Goal: Information Seeking & Learning: Learn about a topic

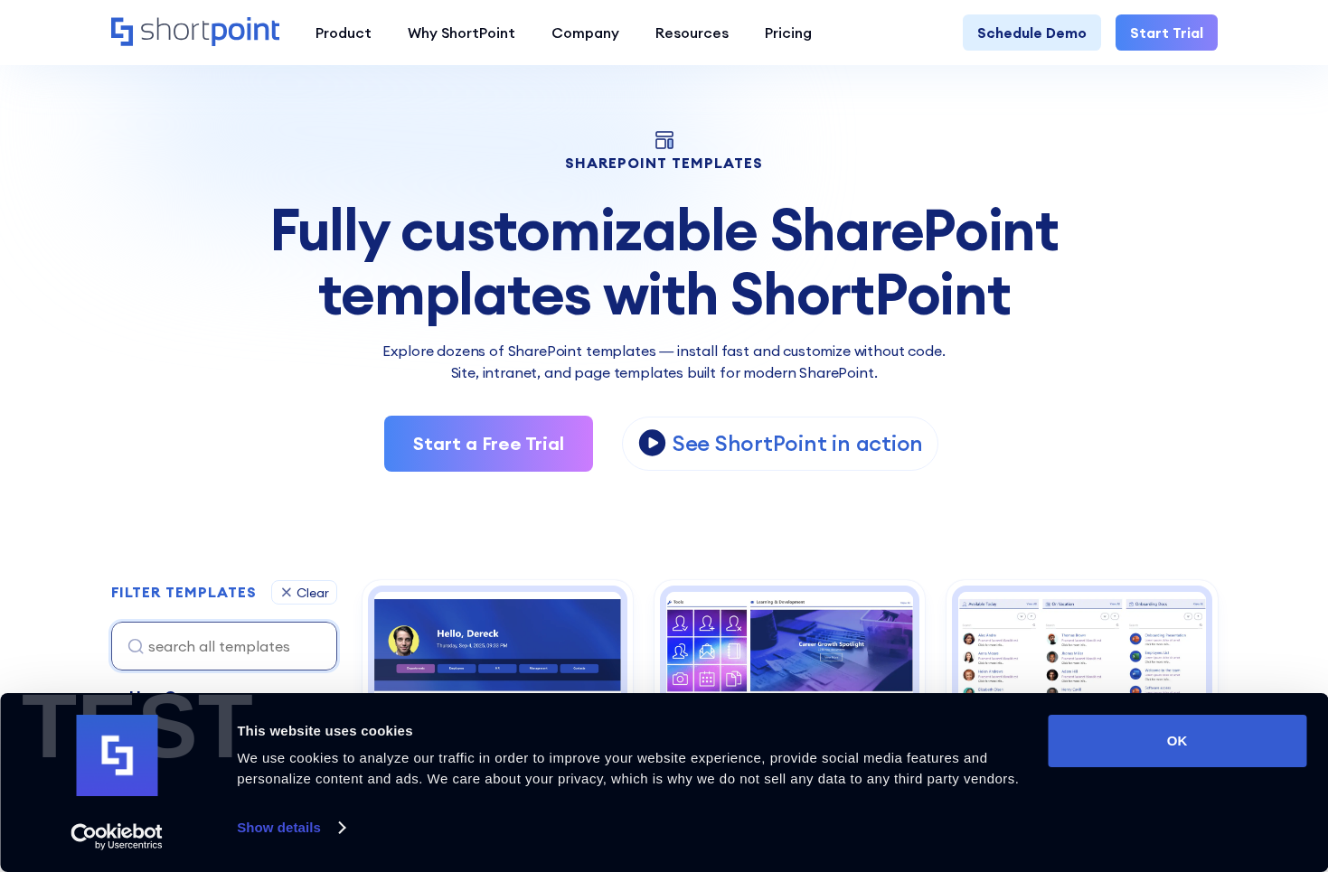
scroll to position [53, 0]
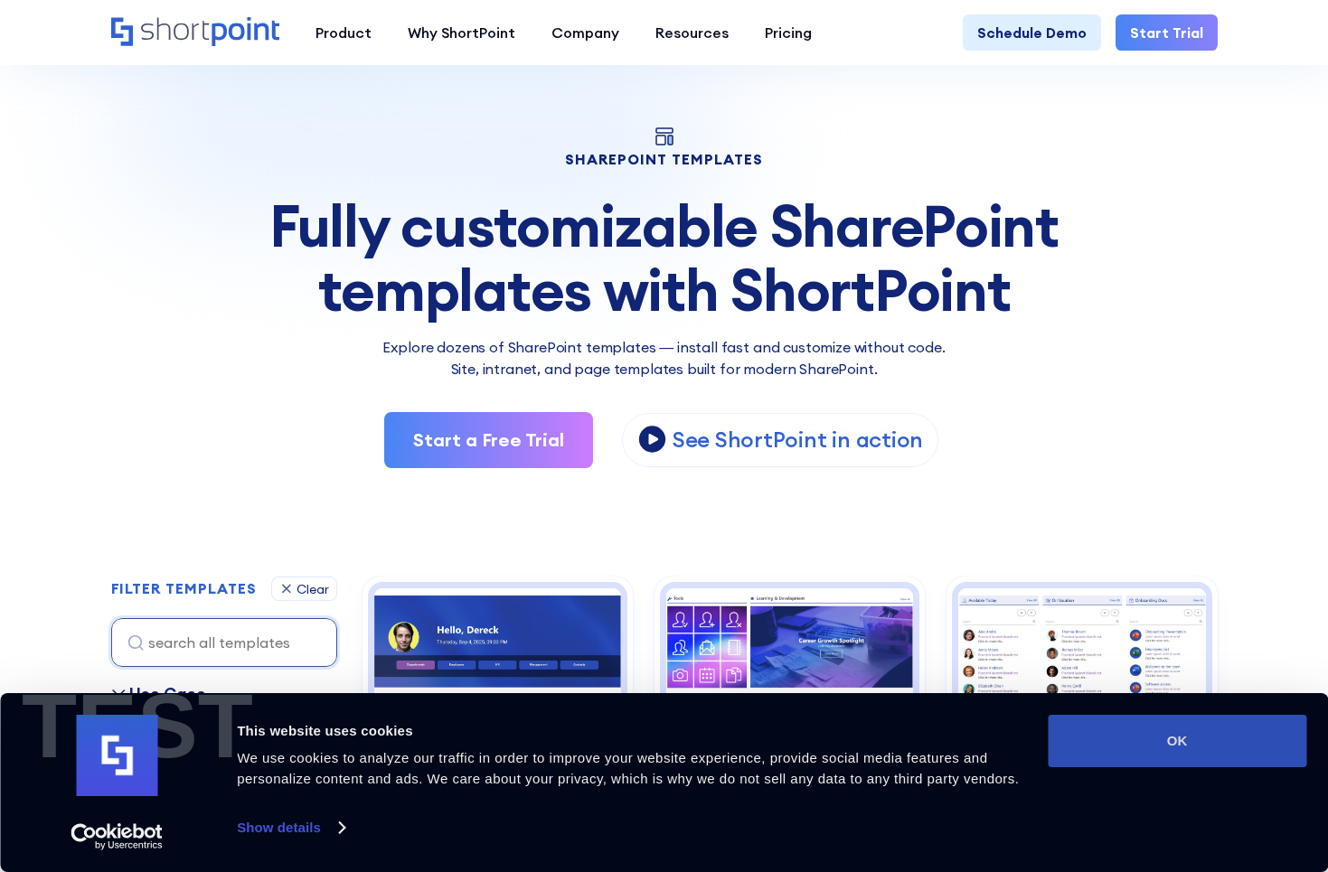
click at [1131, 750] on button "OK" at bounding box center [1176, 741] width 258 height 52
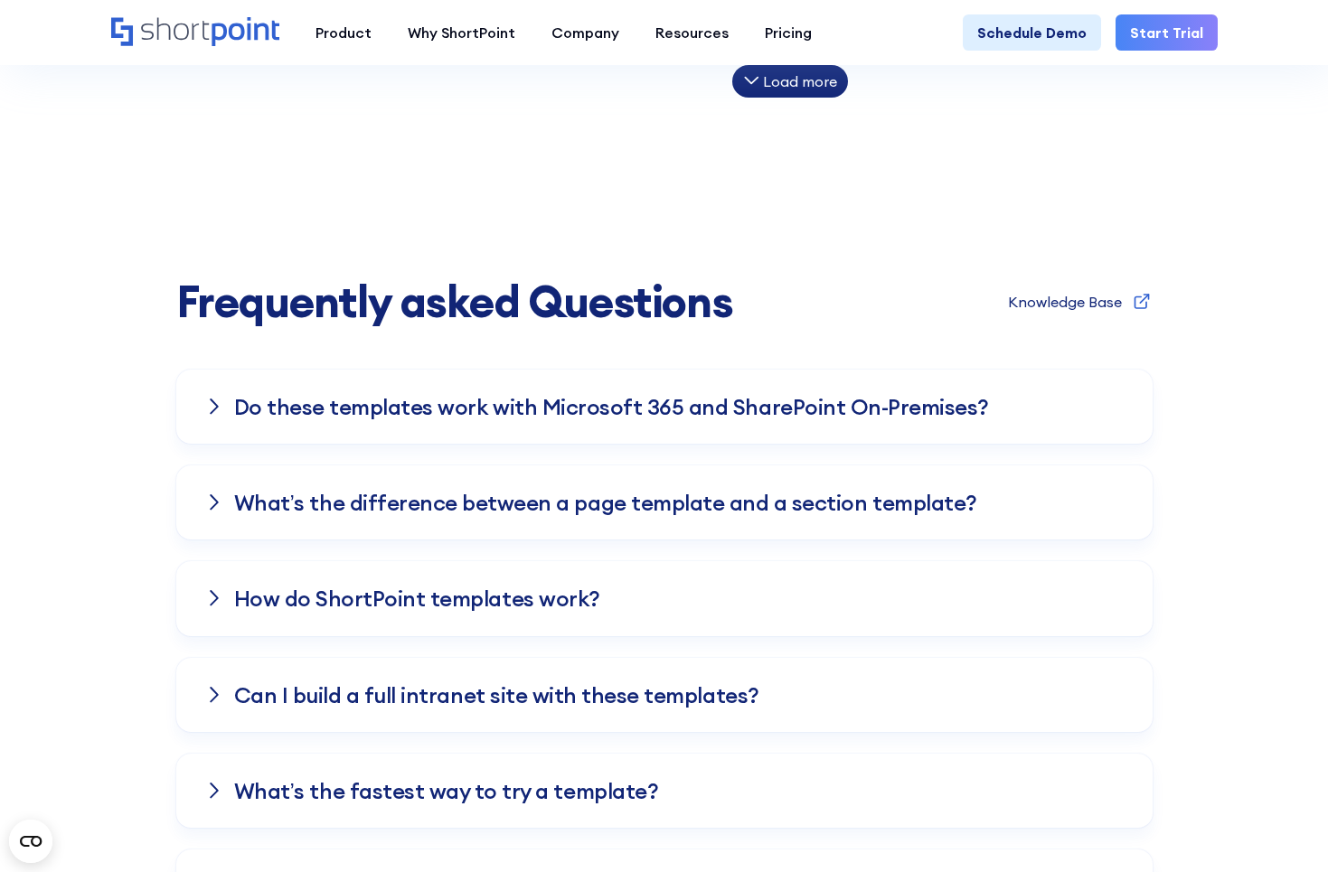
scroll to position [1547, 0]
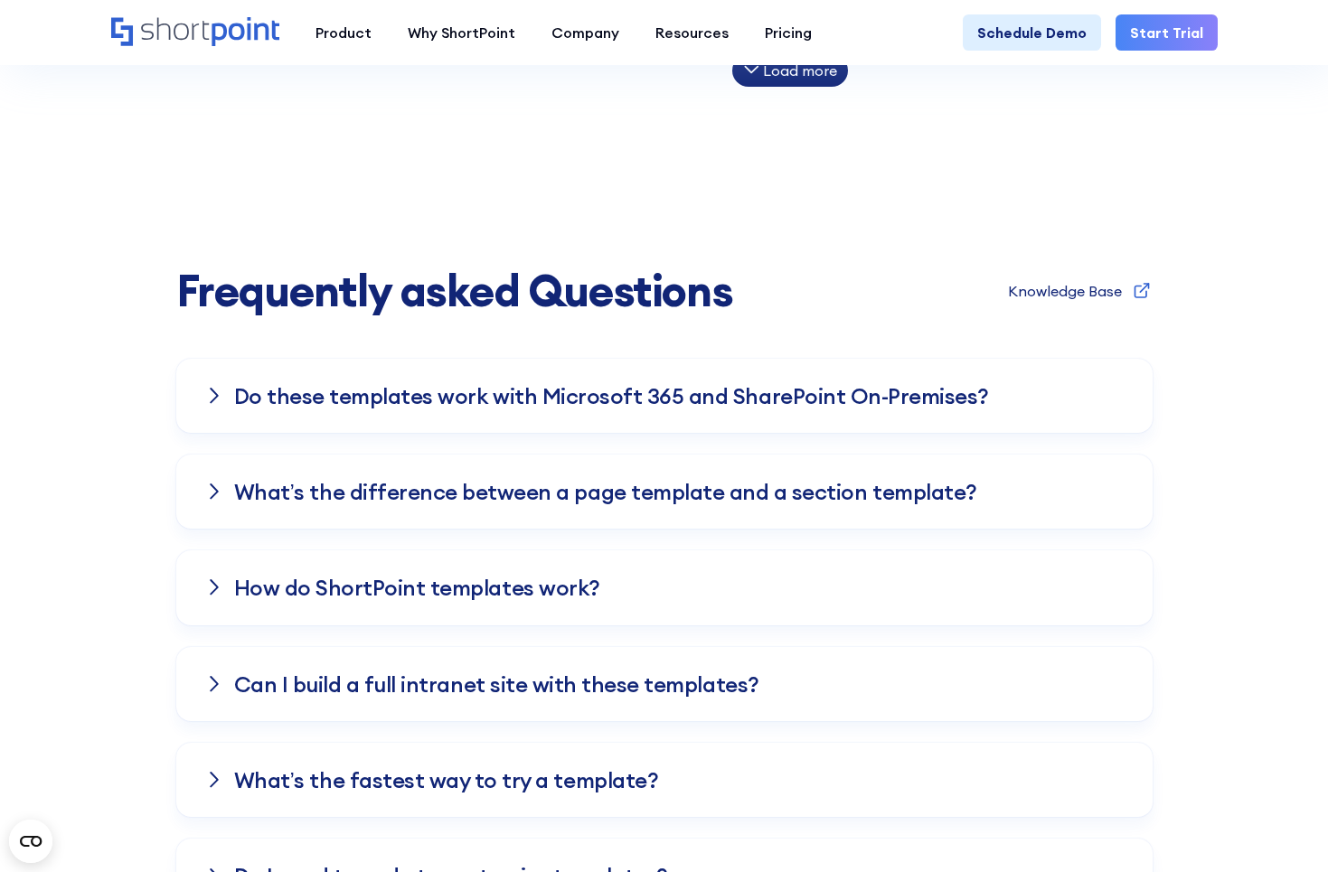
click at [480, 417] on div "Do these templates work with Microsoft 365 and SharePoint On-Premises?" at bounding box center [664, 396] width 976 height 74
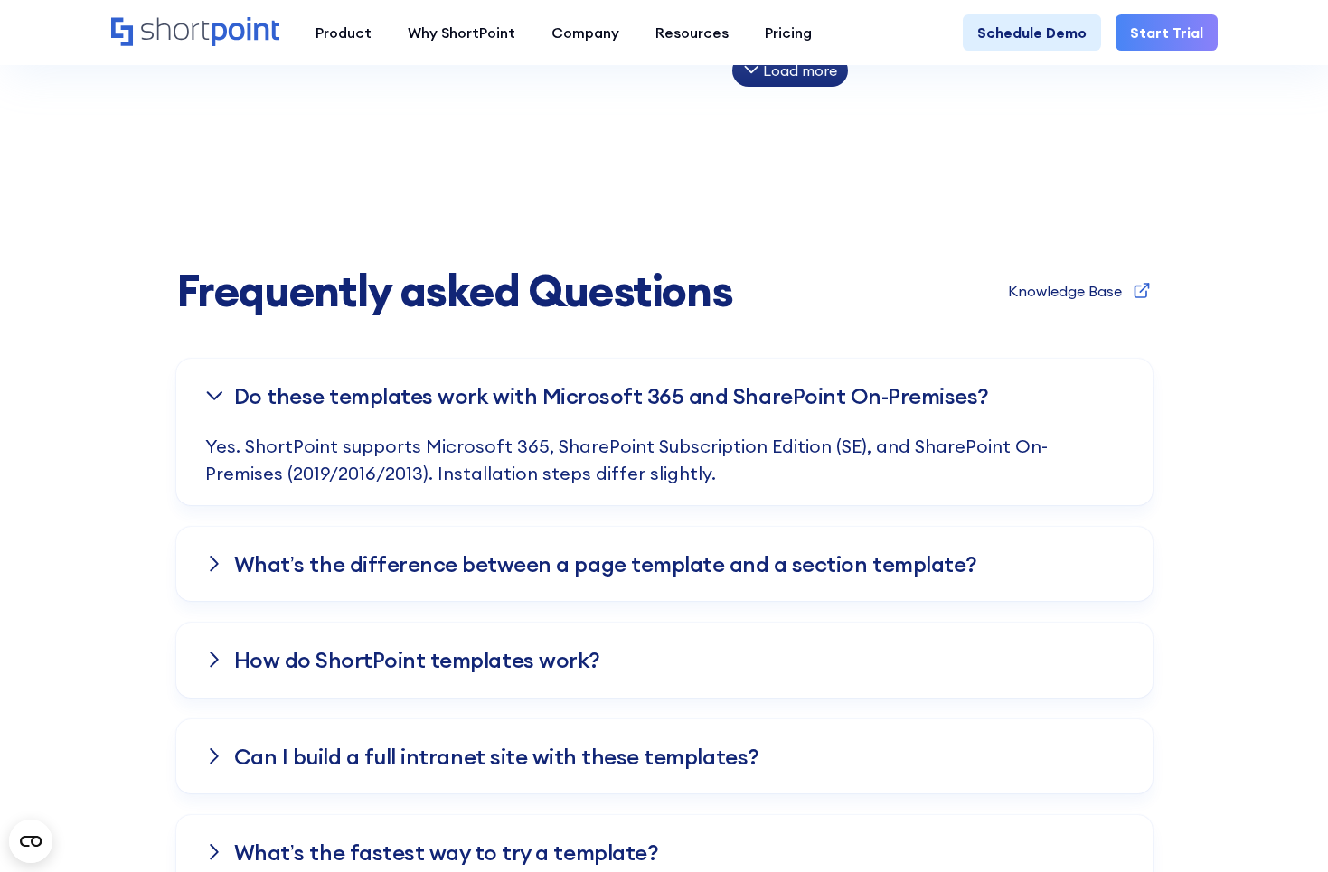
click at [461, 403] on h3 "Do these templates work with Microsoft 365 and SharePoint On-Premises?" at bounding box center [611, 395] width 755 height 23
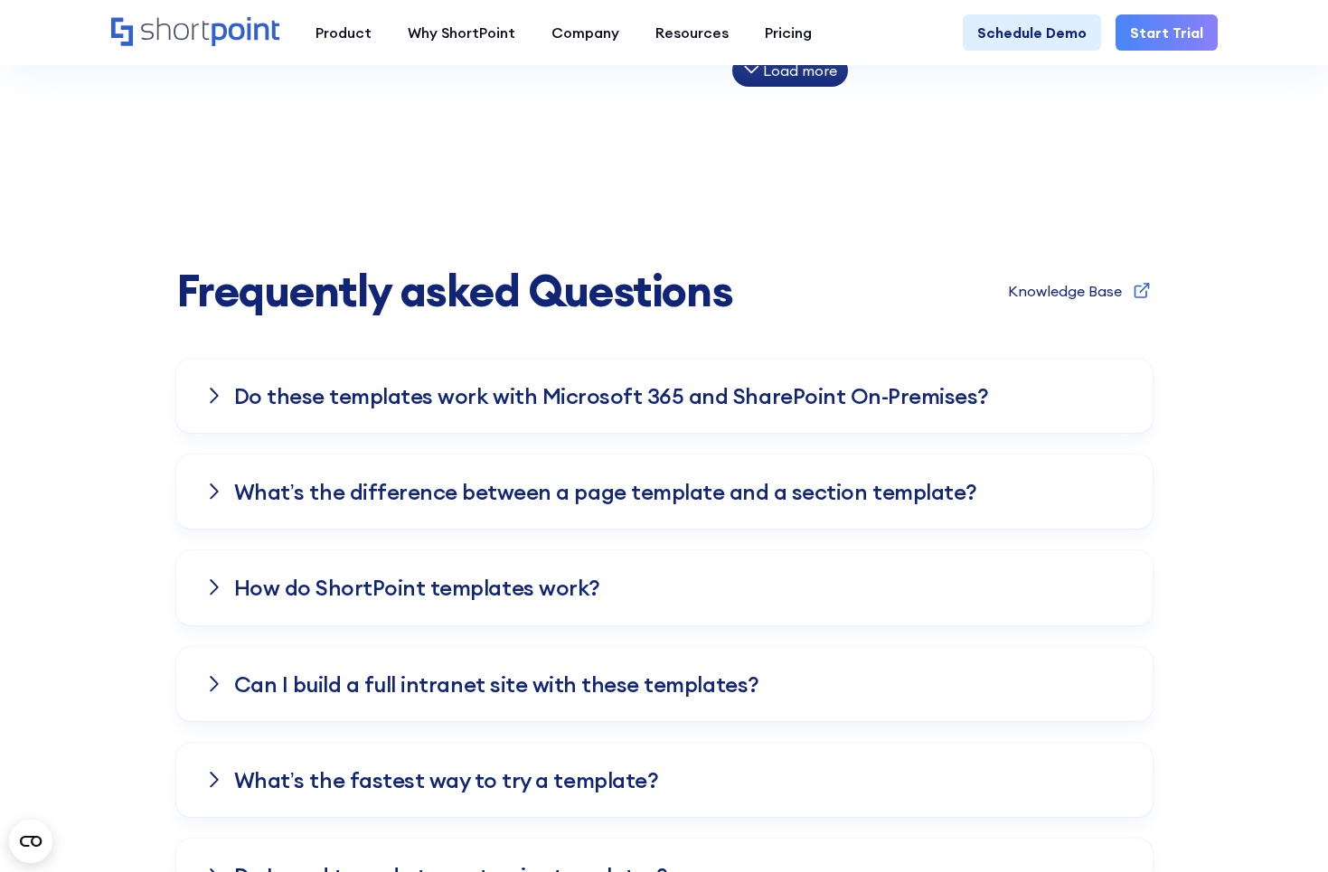
click at [285, 491] on h3 "What’s the difference between a page template and a section template?" at bounding box center [605, 491] width 743 height 23
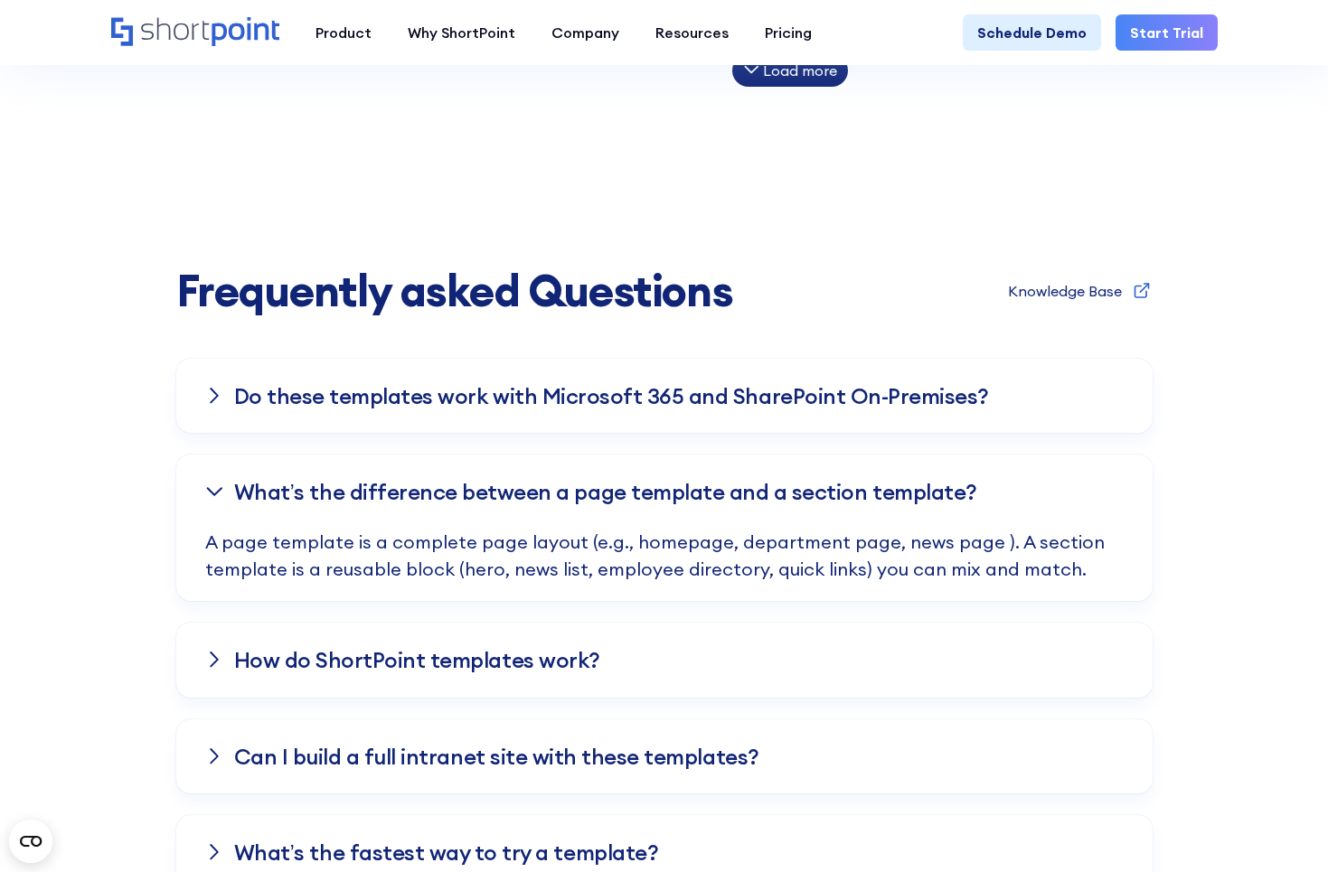
click at [315, 489] on h3 "What’s the difference between a page template and a section template?" at bounding box center [605, 491] width 743 height 23
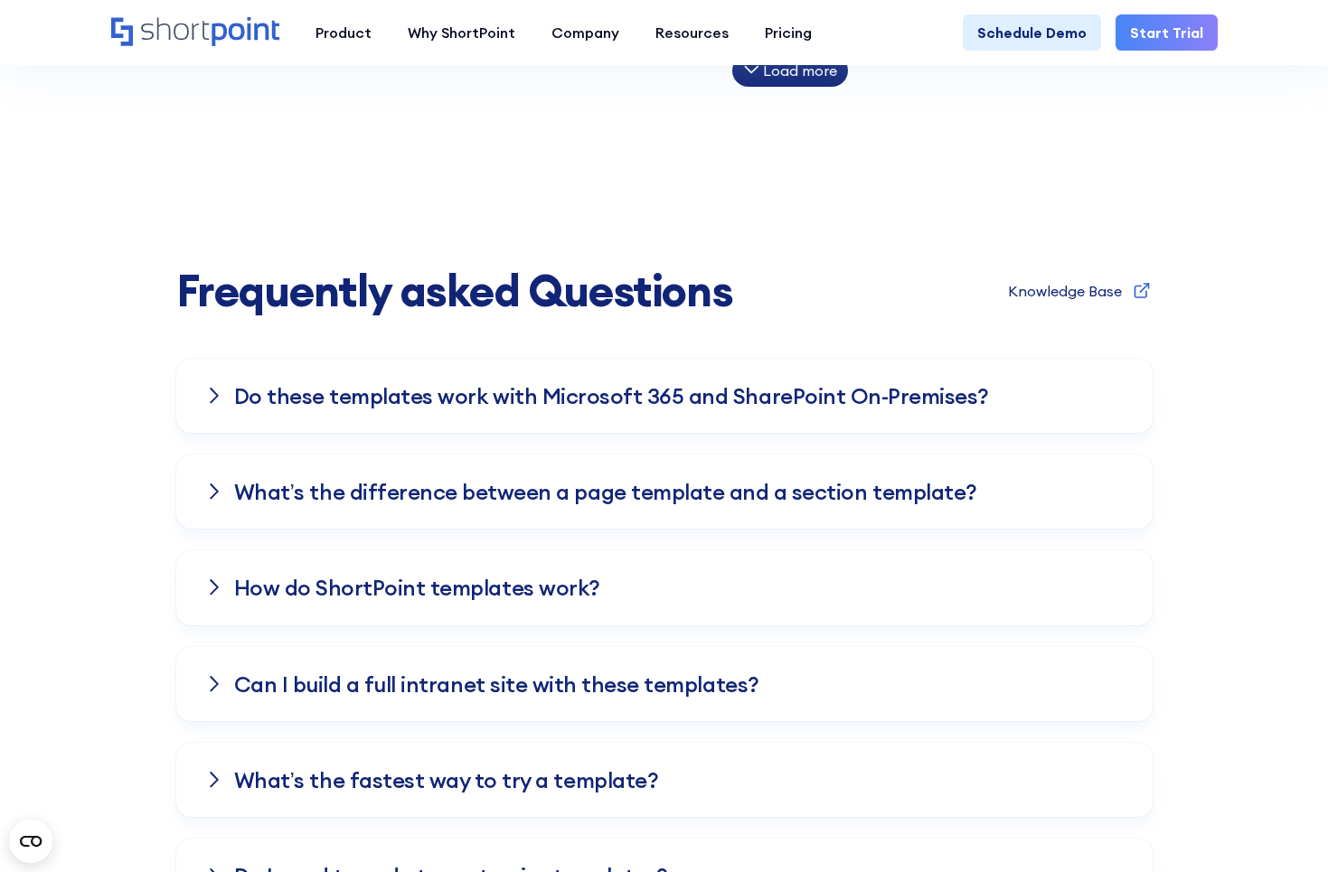
click at [353, 576] on h3 "How do ShortPoint templates work?" at bounding box center [417, 587] width 366 height 23
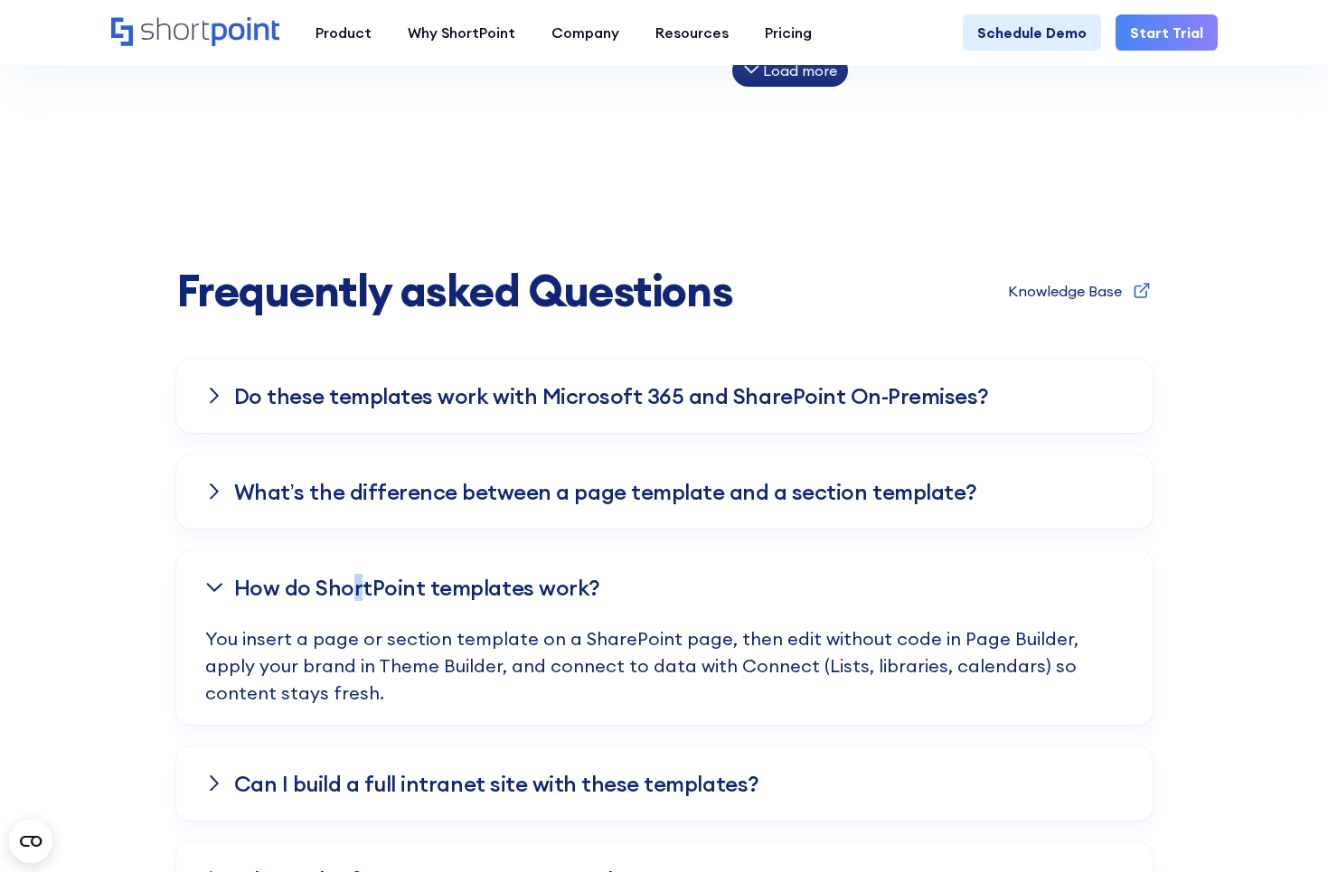
click at [343, 591] on h3 "How do ShortPoint templates work?" at bounding box center [417, 587] width 366 height 23
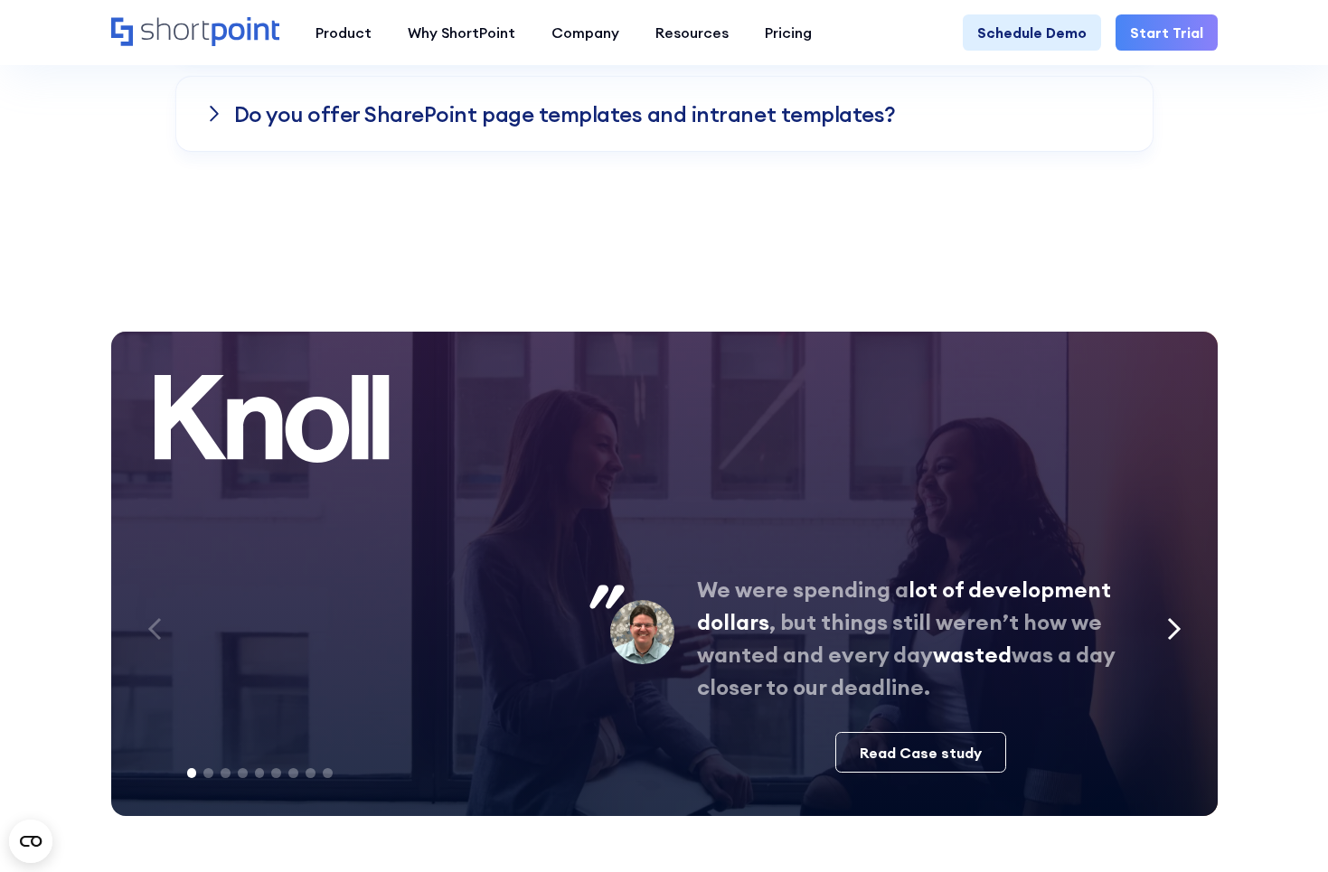
scroll to position [3079, 0]
click at [174, 638] on div "Previous slide" at bounding box center [154, 630] width 43 height 54
click at [165, 629] on div "Previous slide" at bounding box center [154, 630] width 43 height 54
click at [155, 625] on icon "Previous slide" at bounding box center [154, 628] width 14 height 23
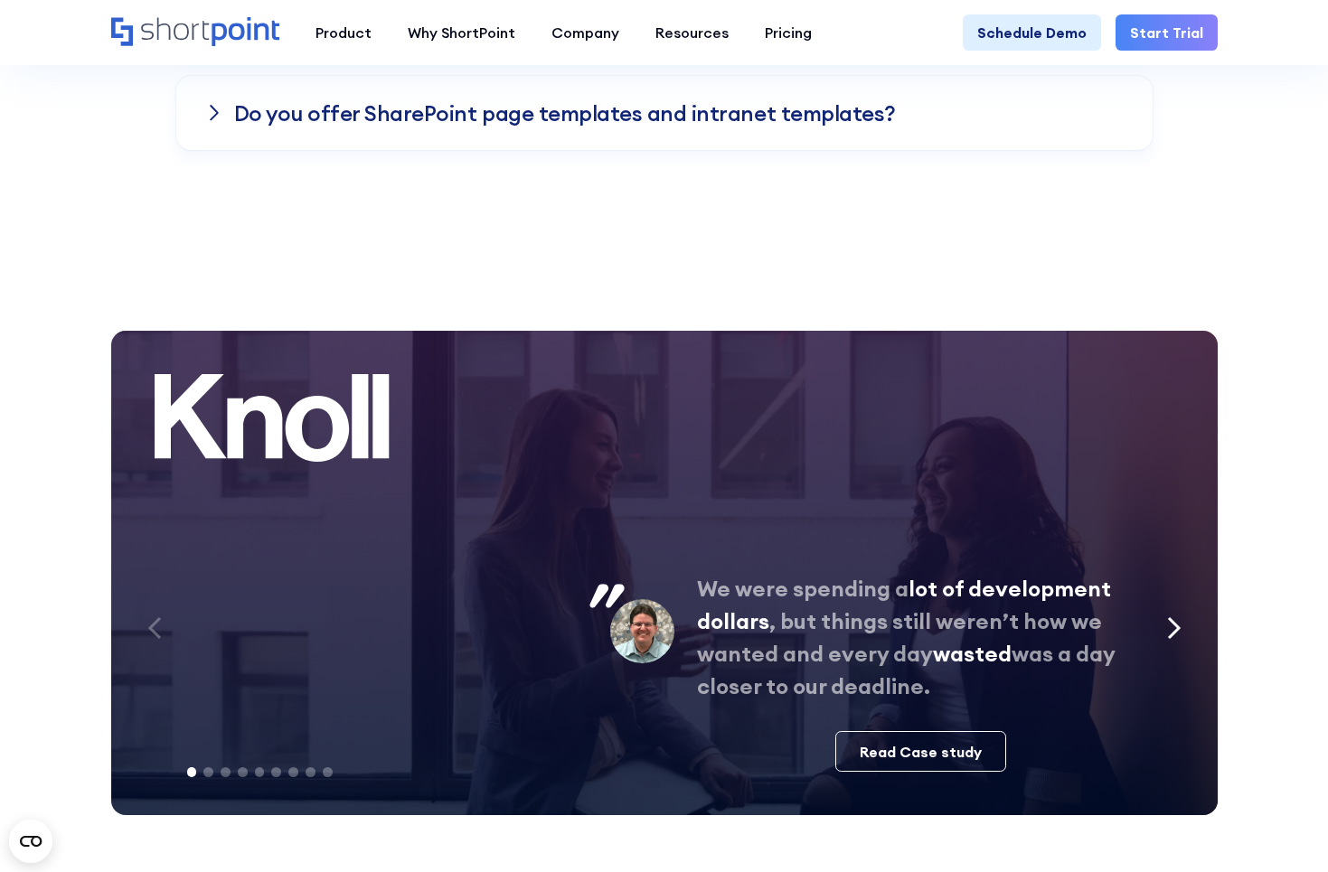
click at [1169, 617] on icon "Next slide" at bounding box center [1174, 627] width 14 height 23
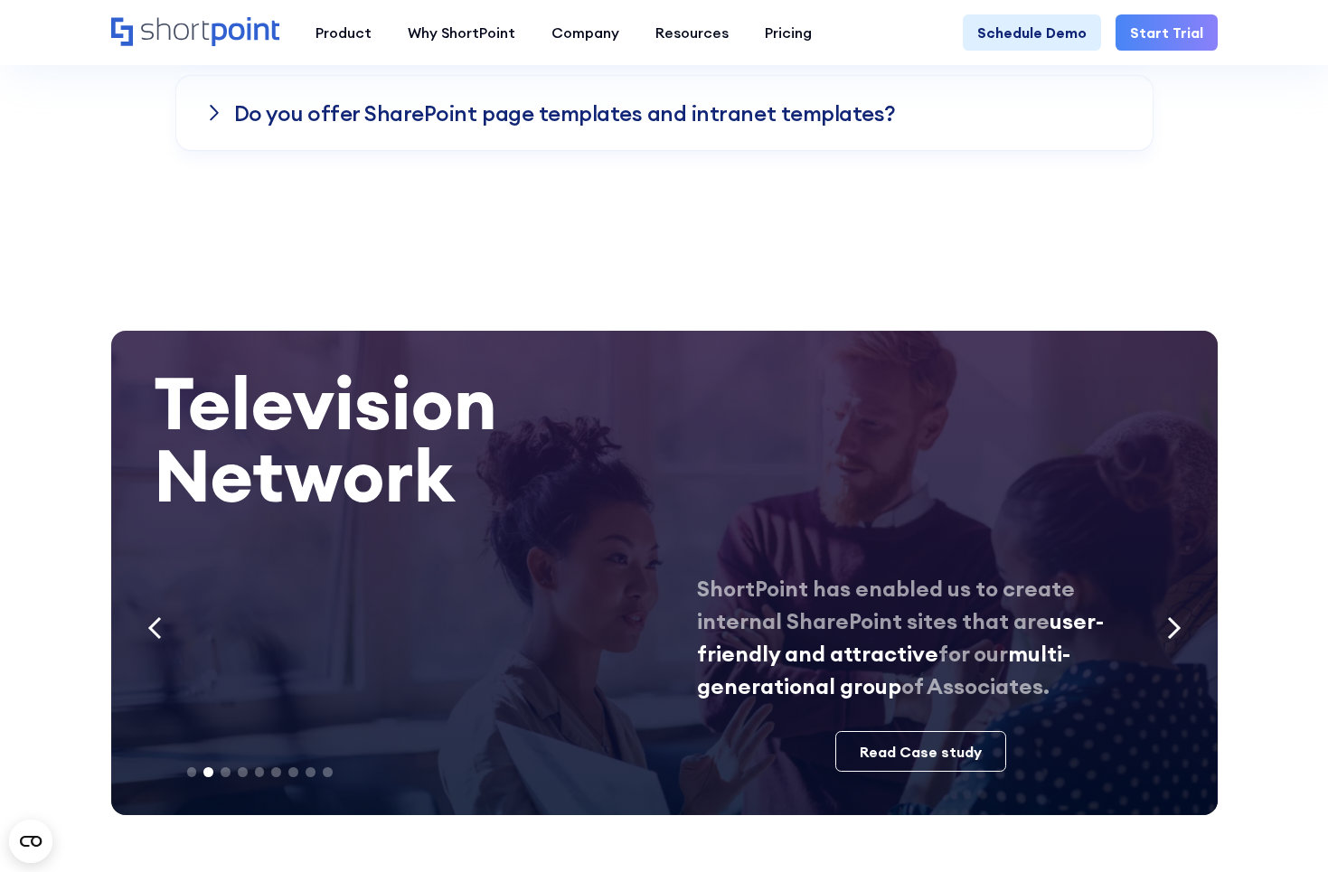
scroll to position [3083, 1]
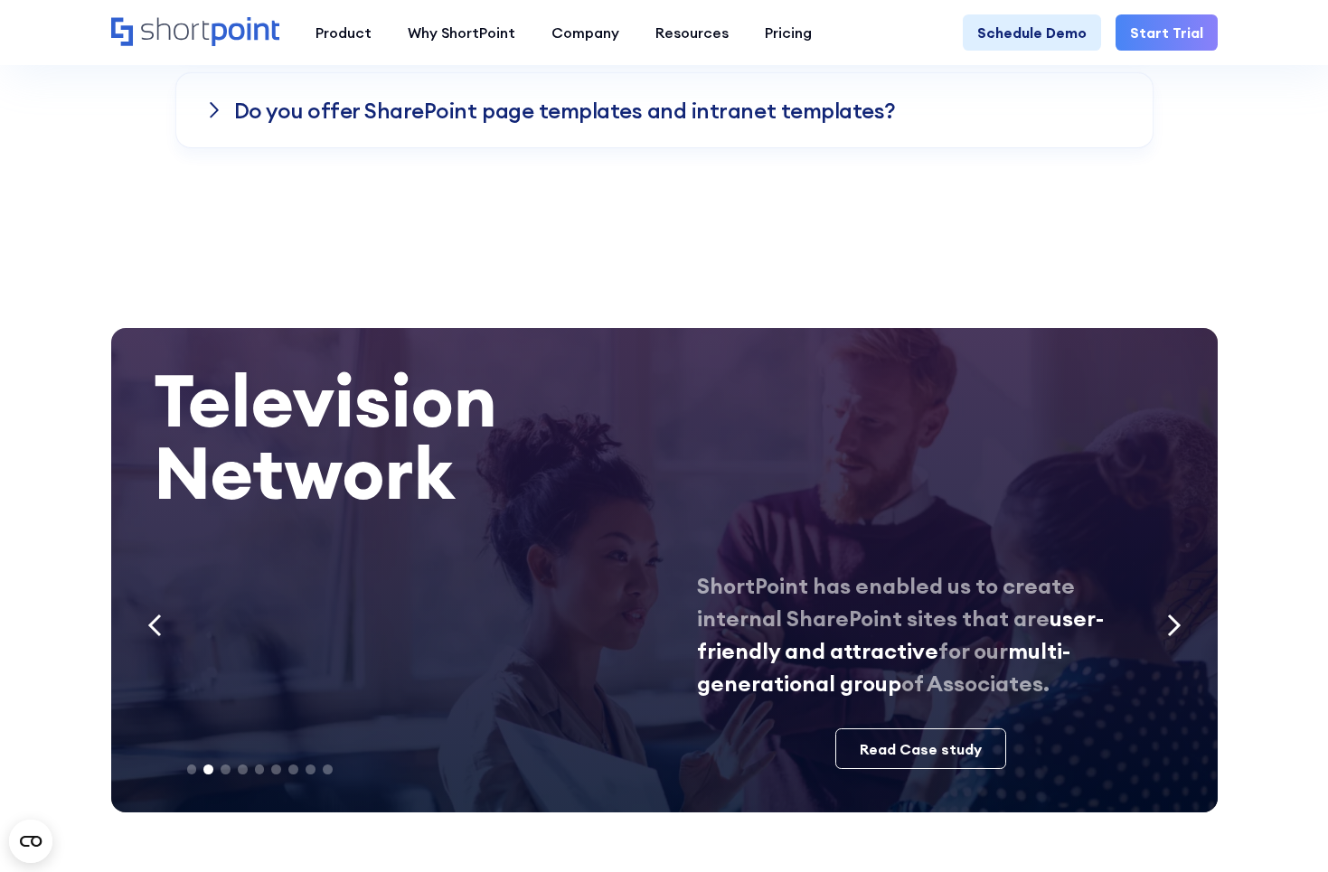
drag, startPoint x: 1173, startPoint y: 618, endPoint x: 996, endPoint y: 605, distance: 177.7
click at [1172, 618] on icon "Next slide" at bounding box center [1174, 625] width 14 height 23
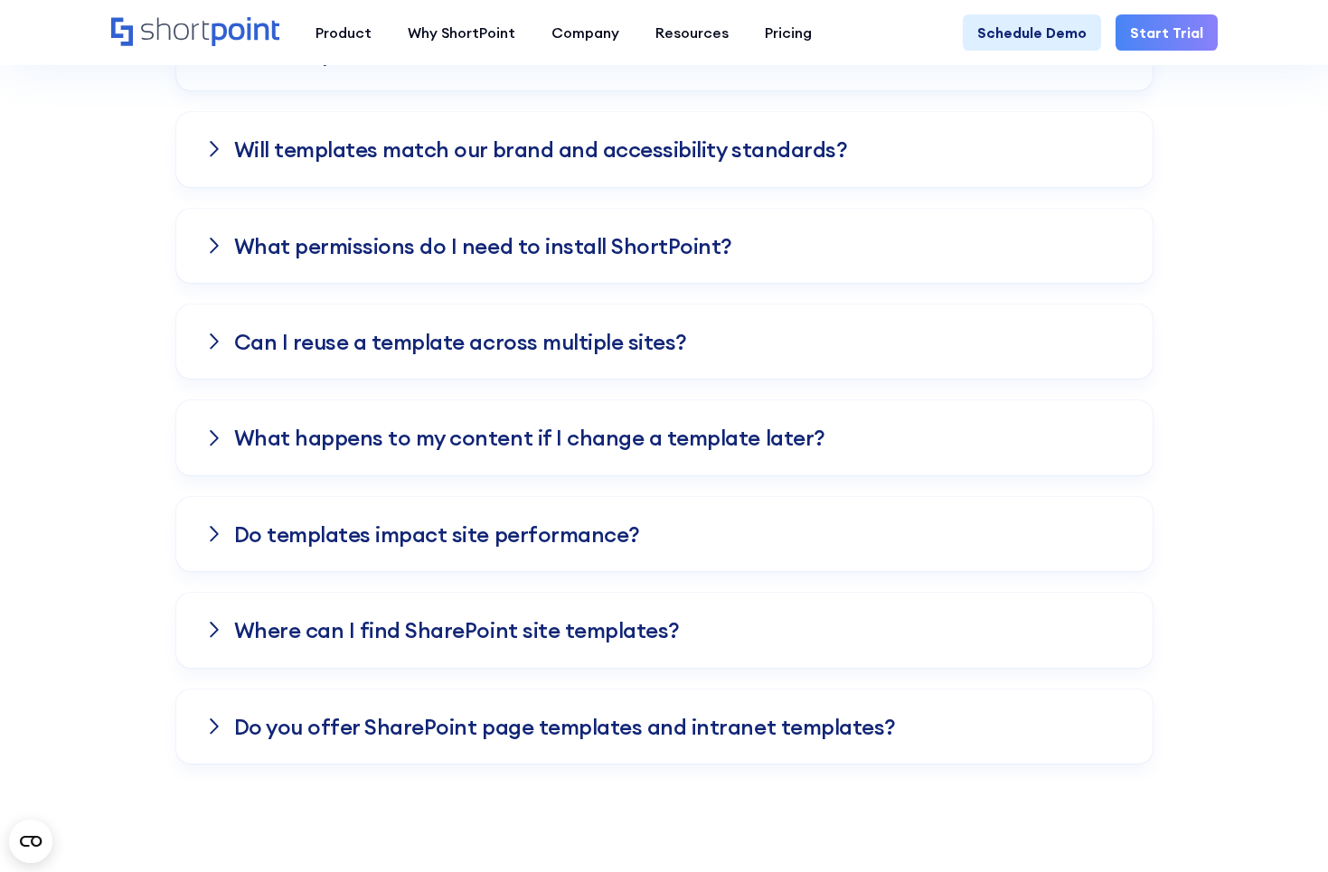
scroll to position [2463, 0]
